Goal: Information Seeking & Learning: Learn about a topic

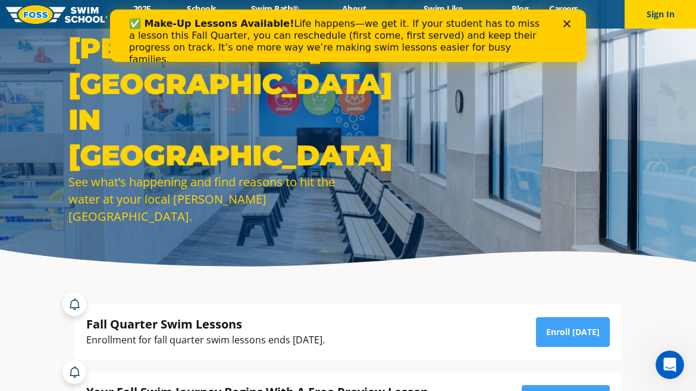
click at [563, 21] on icon "Close" at bounding box center [566, 23] width 7 height 7
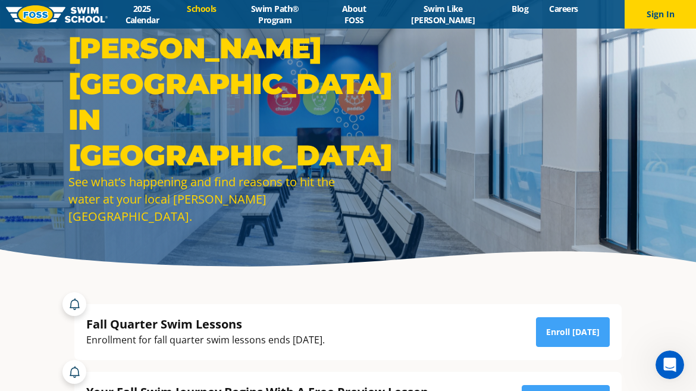
click at [217, 14] on link "Schools" at bounding box center [202, 8] width 50 height 11
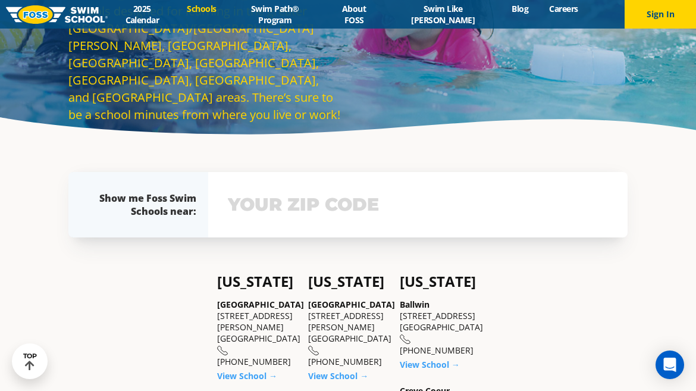
scroll to position [130, 0]
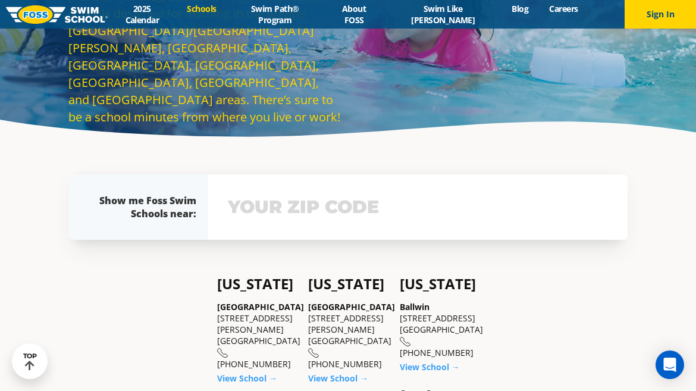
click at [294, 22] on div "Menu 2025 Calendar Schools Swim Path® Program About FOSS Swim Like Regan Blog C…" at bounding box center [348, 14] width 696 height 29
click at [291, 11] on link "Swim Path® Program" at bounding box center [275, 14] width 96 height 23
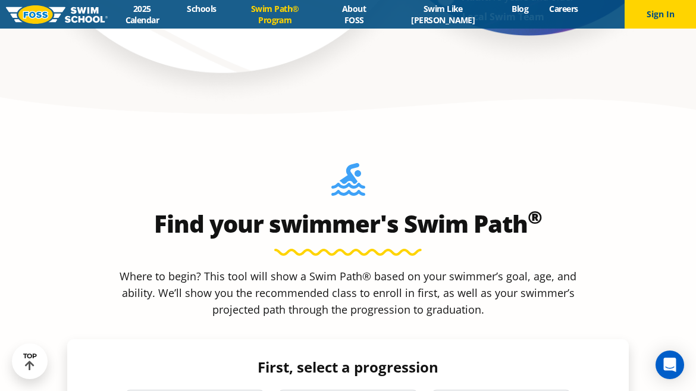
scroll to position [927, 0]
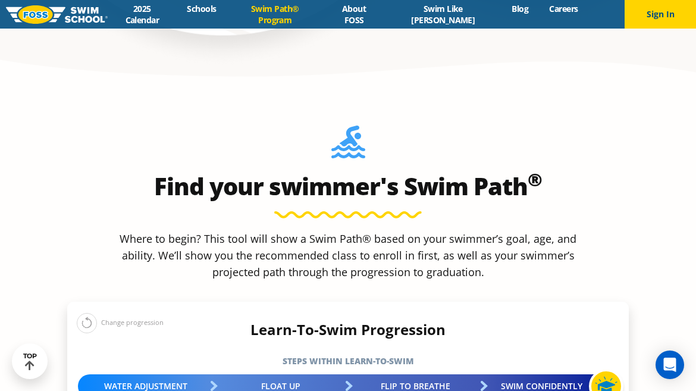
scroll to position [952, 0]
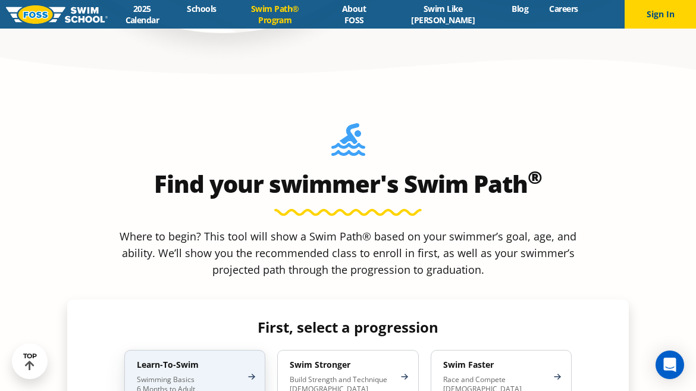
click at [195, 375] on p "Swimming Basics 6 Months to Adult" at bounding box center [189, 384] width 104 height 19
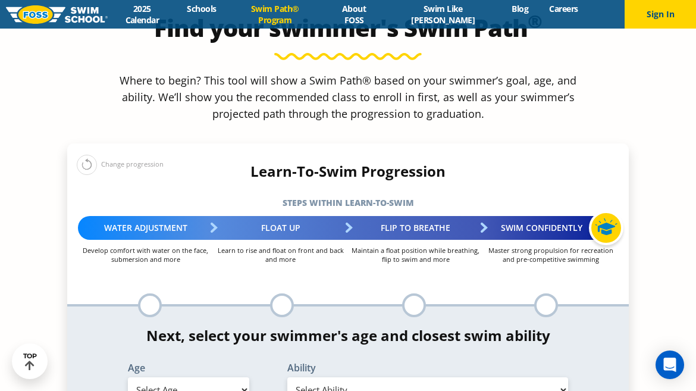
scroll to position [1111, 0]
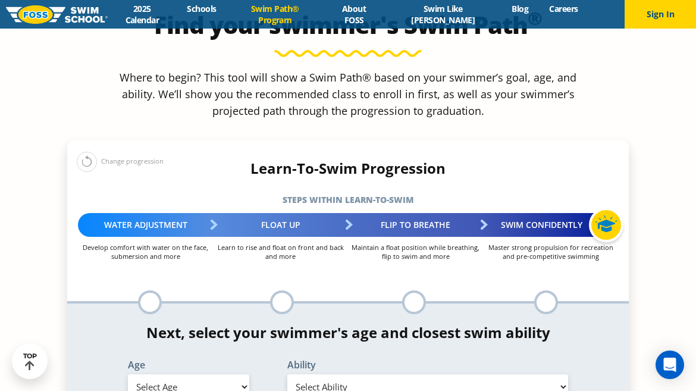
click at [231, 374] on select "Select Age [DEMOGRAPHIC_DATA] months - 1 year 1 year 2 years 3 years 4 years 5 …" at bounding box center [188, 386] width 121 height 25
select select "5-years"
click at [438, 374] on select "Select Ability First in-water experience When in the water, reliant on a life j…" at bounding box center [427, 386] width 281 height 25
click at [435, 374] on select "Select Ability First in-water experience When in the water, reliant on a life j…" at bounding box center [427, 386] width 281 height 25
select select "5-years-when-in-the-water-reliant-on-a-life-jacket-or-floatation-device"
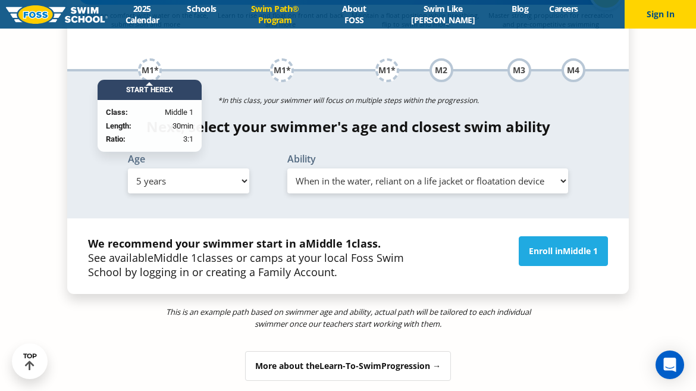
scroll to position [1330, 0]
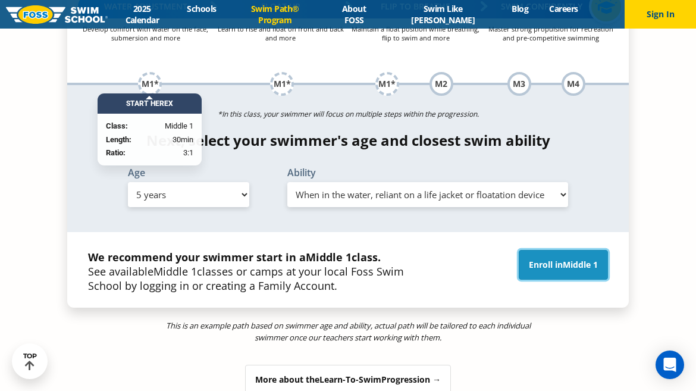
click at [578, 259] on span "Middle 1" at bounding box center [580, 264] width 35 height 11
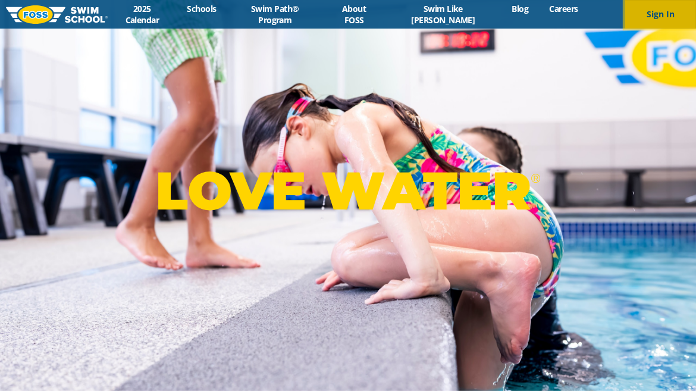
click at [657, 11] on button "Sign In" at bounding box center [660, 14] width 71 height 29
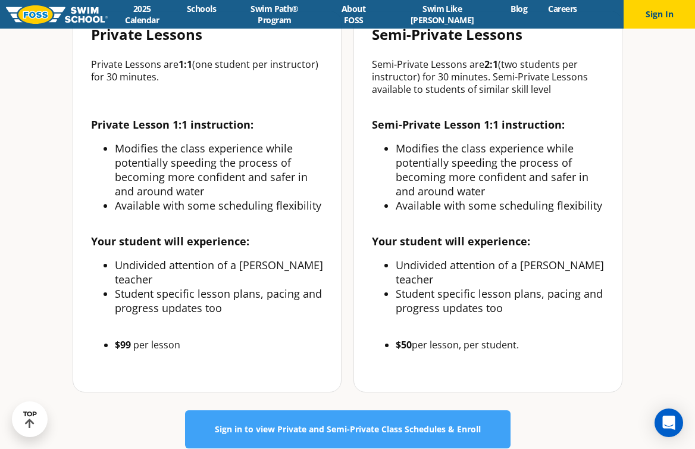
scroll to position [465, 0]
